Goal: Task Accomplishment & Management: Manage account settings

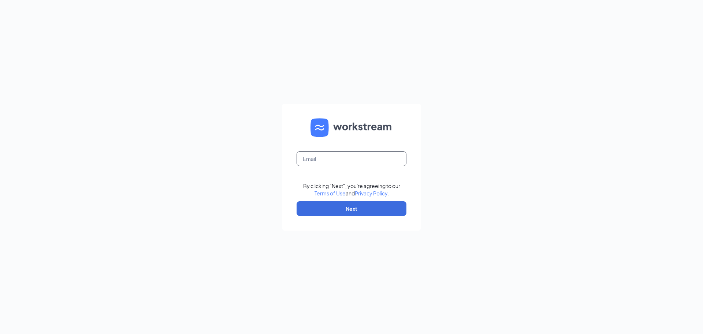
click at [355, 158] on input "text" at bounding box center [352, 158] width 110 height 15
type input "rhyle.duran@choptsalad.com"
click at [363, 153] on input "rhyle.duran@choptsalad.com" at bounding box center [352, 158] width 110 height 15
click at [304, 204] on button "Next" at bounding box center [352, 208] width 110 height 15
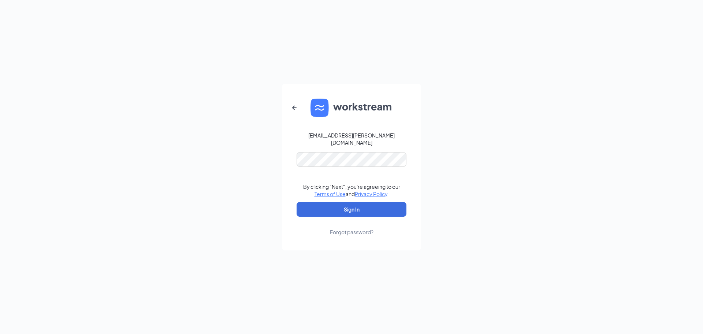
click at [334, 147] on form "rhyle.duran@choptsalad.com By clicking "Next", you're agreeing to our Terms of …" at bounding box center [351, 167] width 139 height 166
click at [321, 209] on button "Sign In" at bounding box center [352, 209] width 110 height 15
